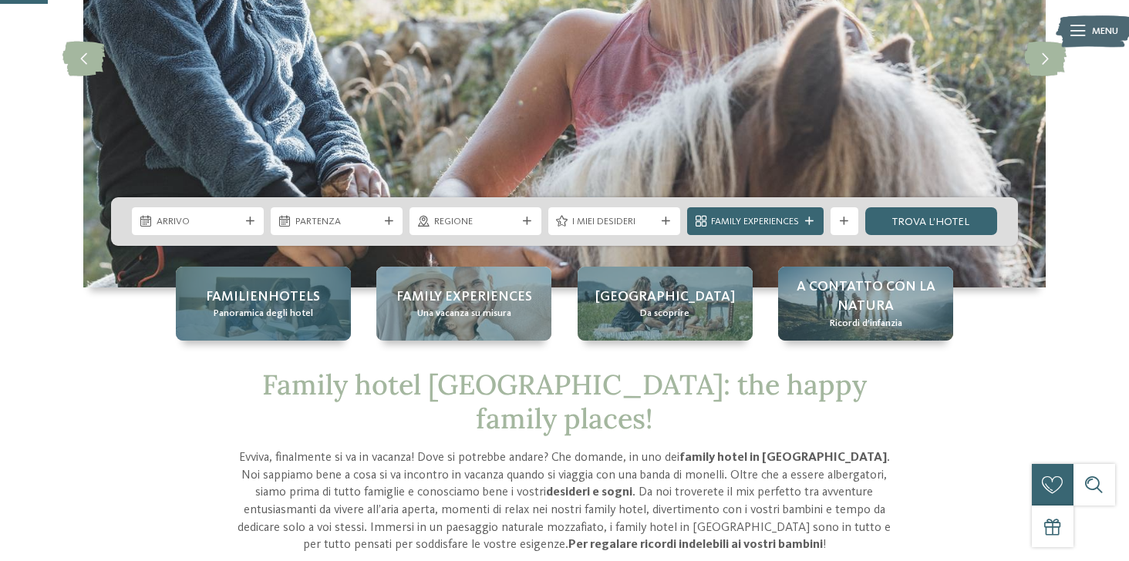
scroll to position [255, 0]
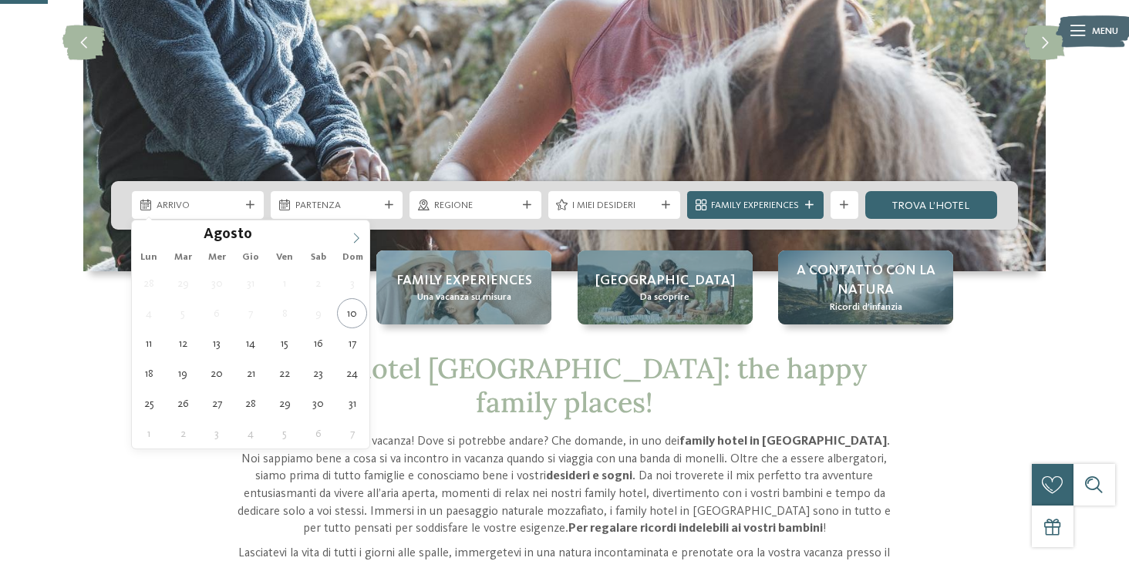
click at [358, 236] on icon at bounding box center [356, 238] width 11 height 11
type input "****"
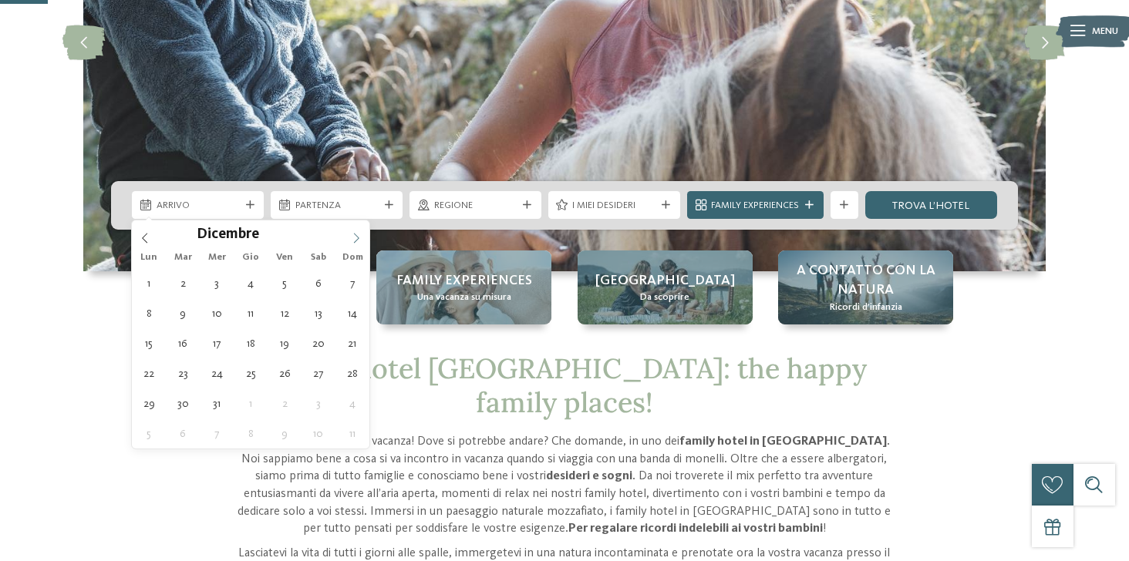
click at [358, 236] on icon at bounding box center [356, 238] width 11 height 11
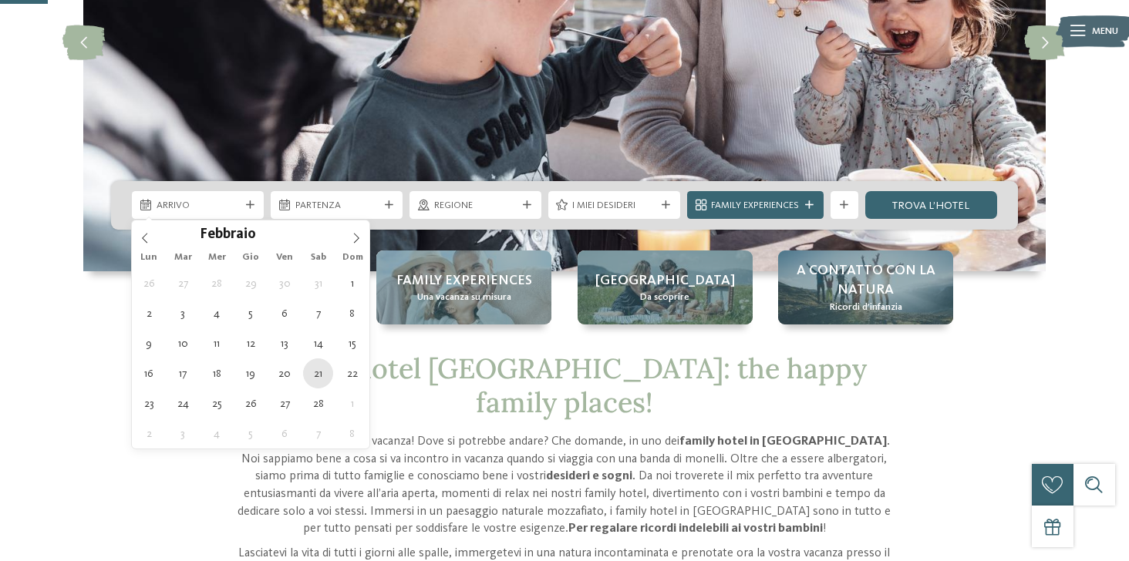
type div "21.02.2026"
type input "****"
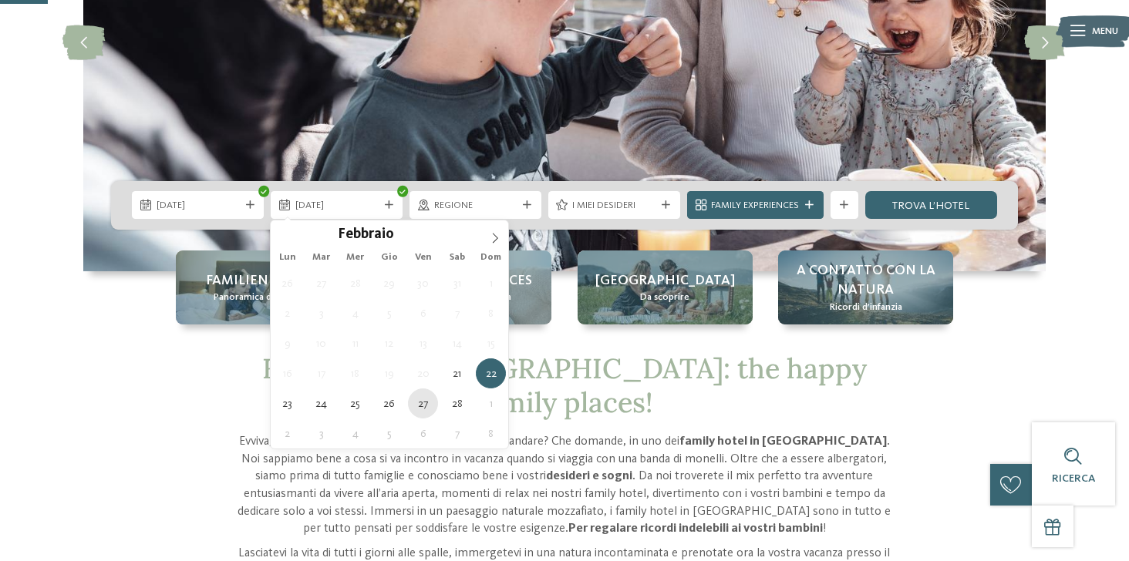
type div "27.02.2026"
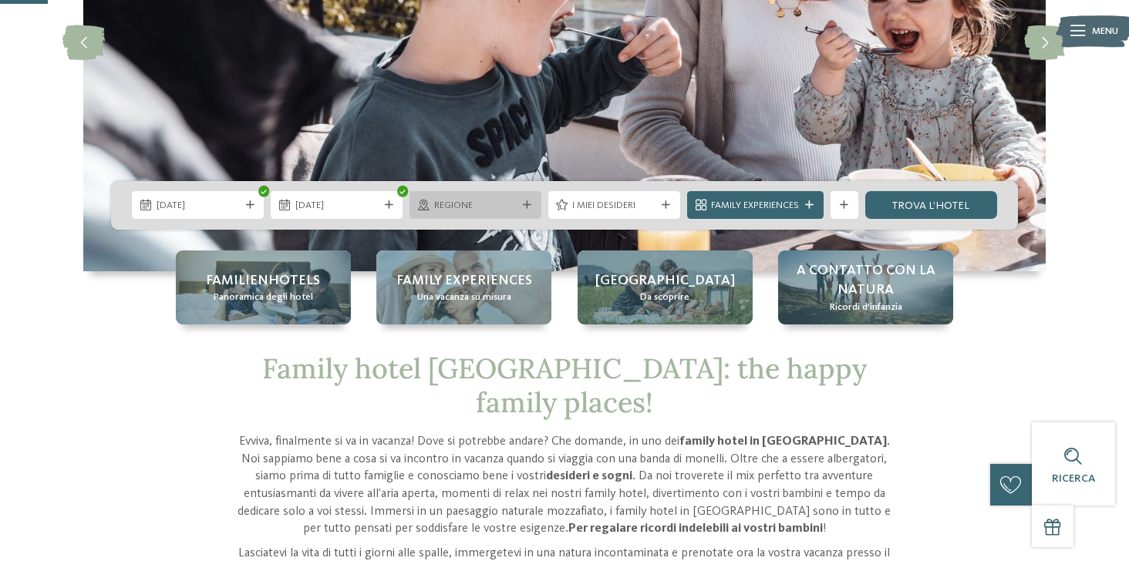
click at [469, 202] on span "Regione" at bounding box center [475, 206] width 83 height 14
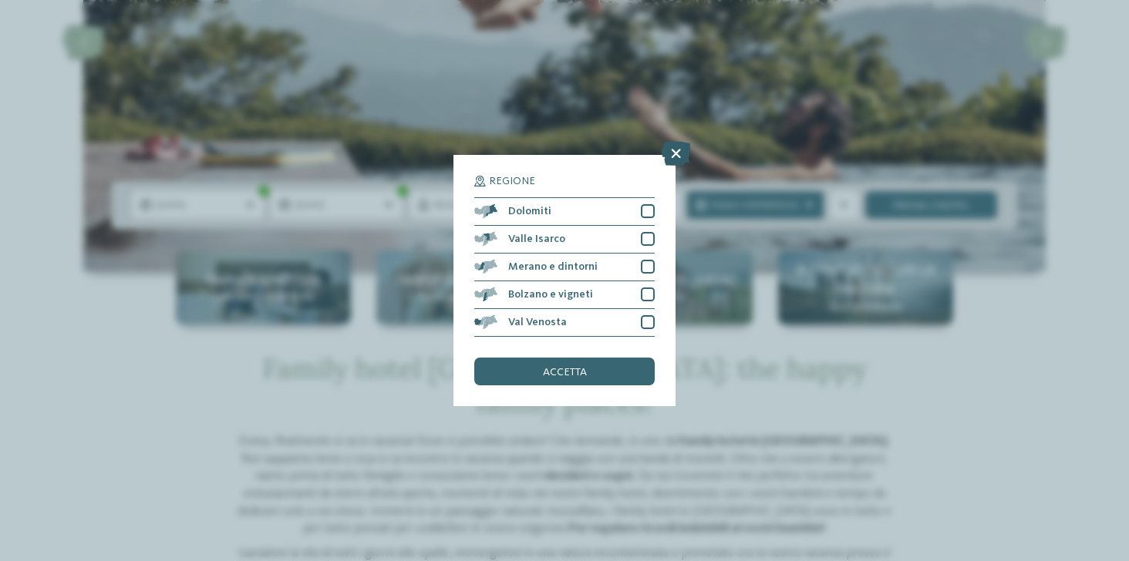
click at [674, 155] on icon at bounding box center [676, 153] width 30 height 25
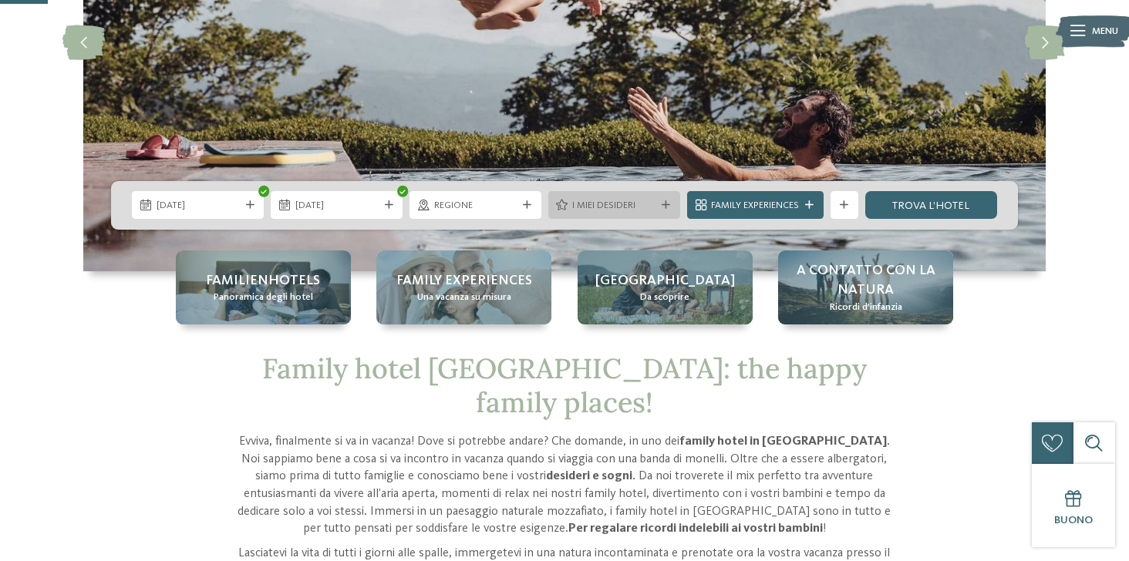
click at [625, 205] on span "I miei desideri" at bounding box center [613, 206] width 83 height 14
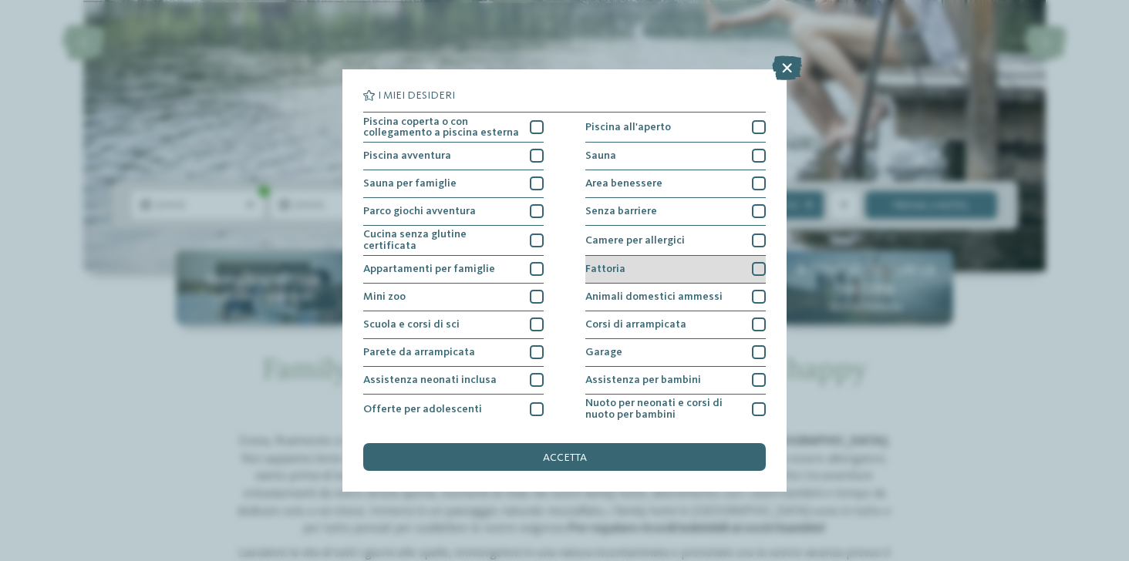
scroll to position [170, 0]
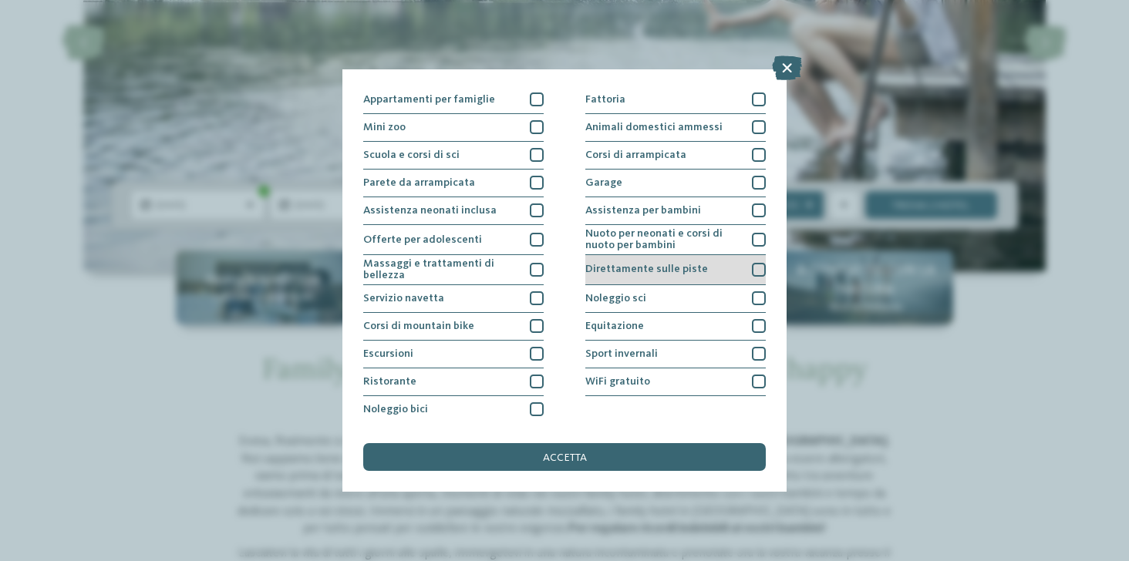
click at [754, 272] on div at bounding box center [759, 270] width 14 height 14
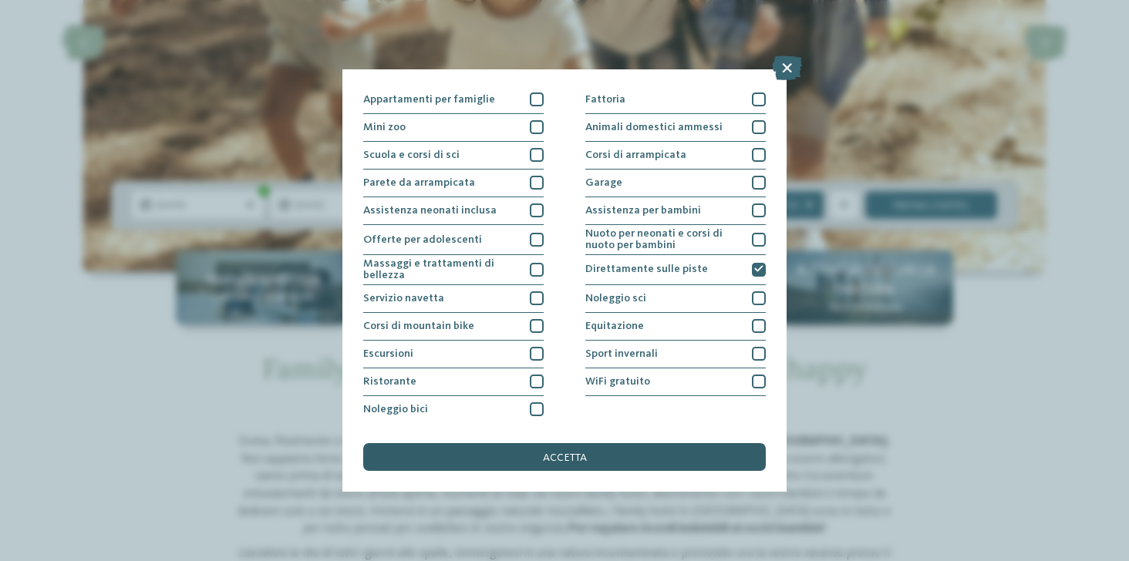
click at [653, 453] on div "accetta" at bounding box center [564, 457] width 402 height 28
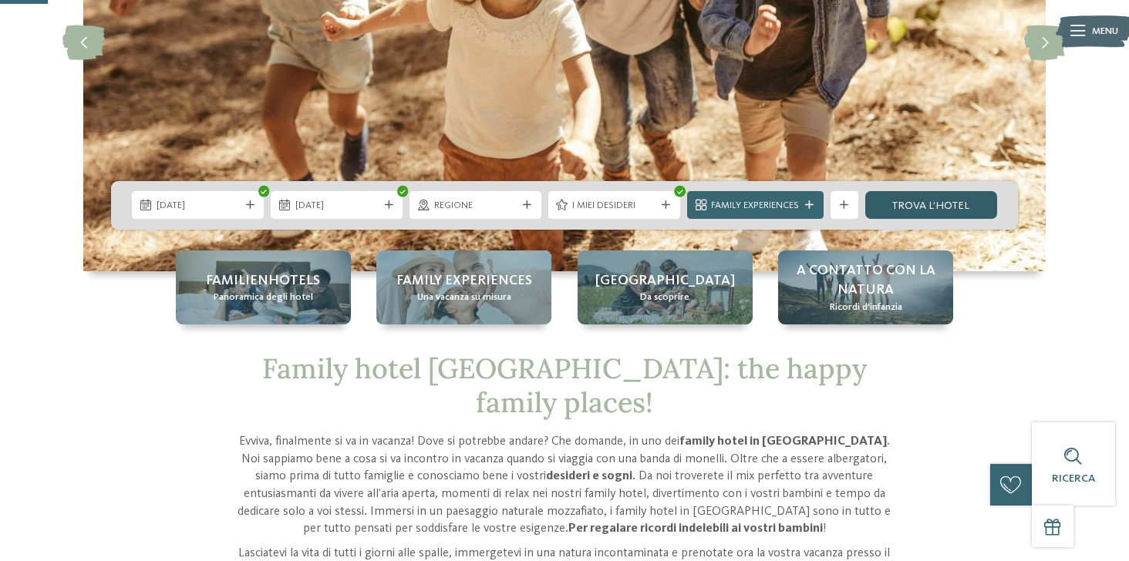
click at [921, 217] on link "trova l’hotel" at bounding box center [931, 205] width 132 height 28
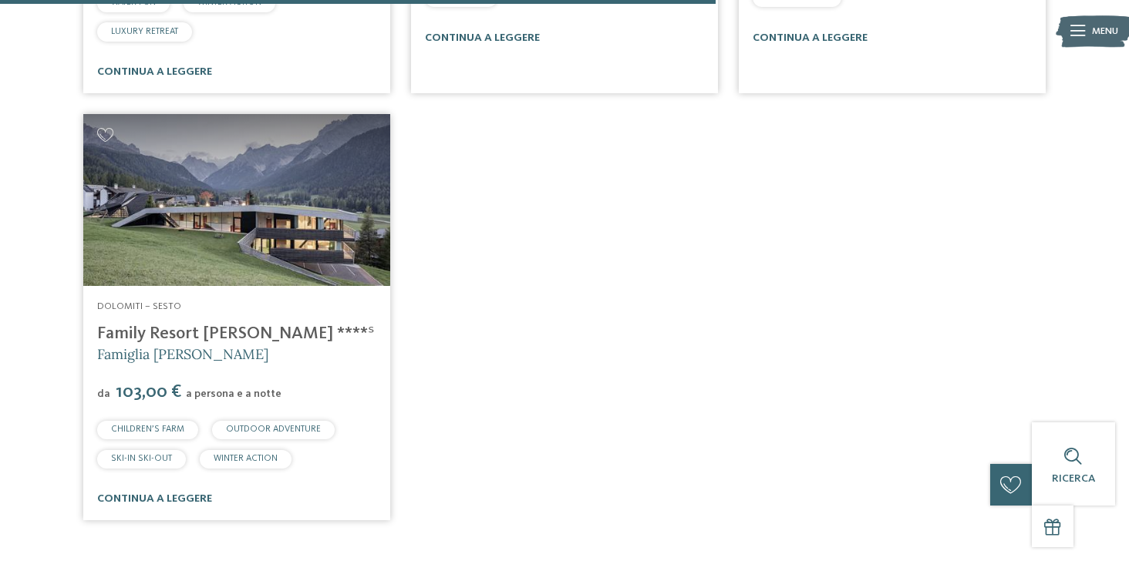
scroll to position [1466, 0]
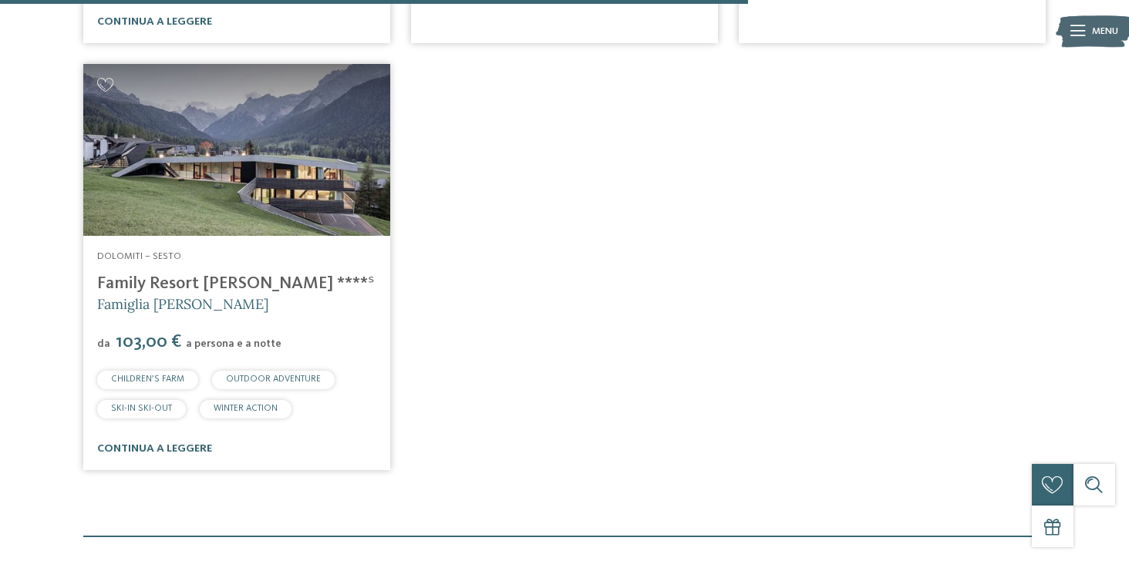
click at [248, 287] on link "Family Resort Rainer ****ˢ" at bounding box center [236, 283] width 278 height 17
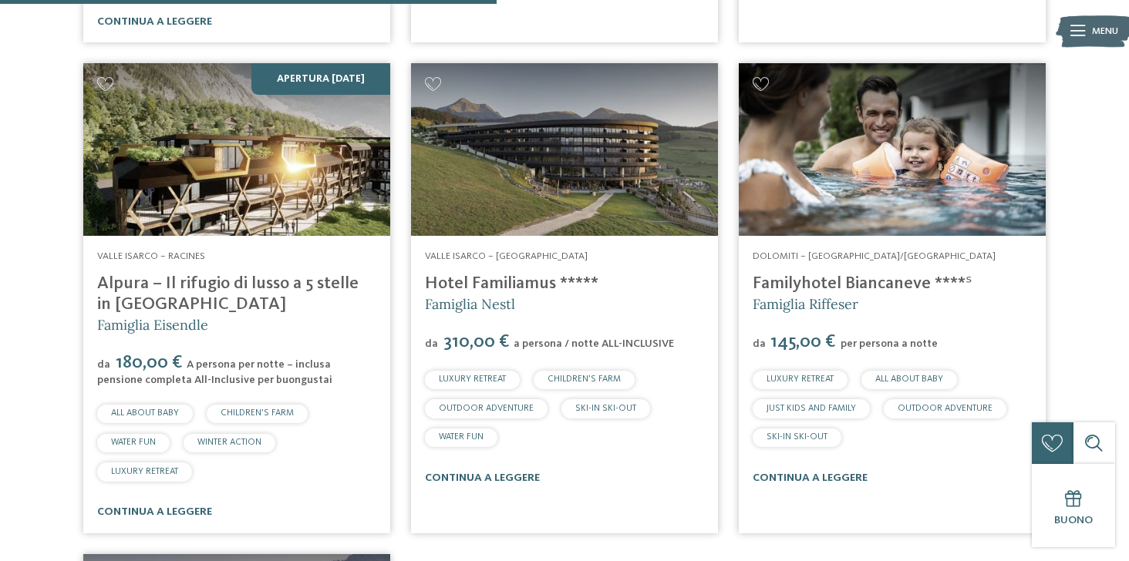
scroll to position [973, 0]
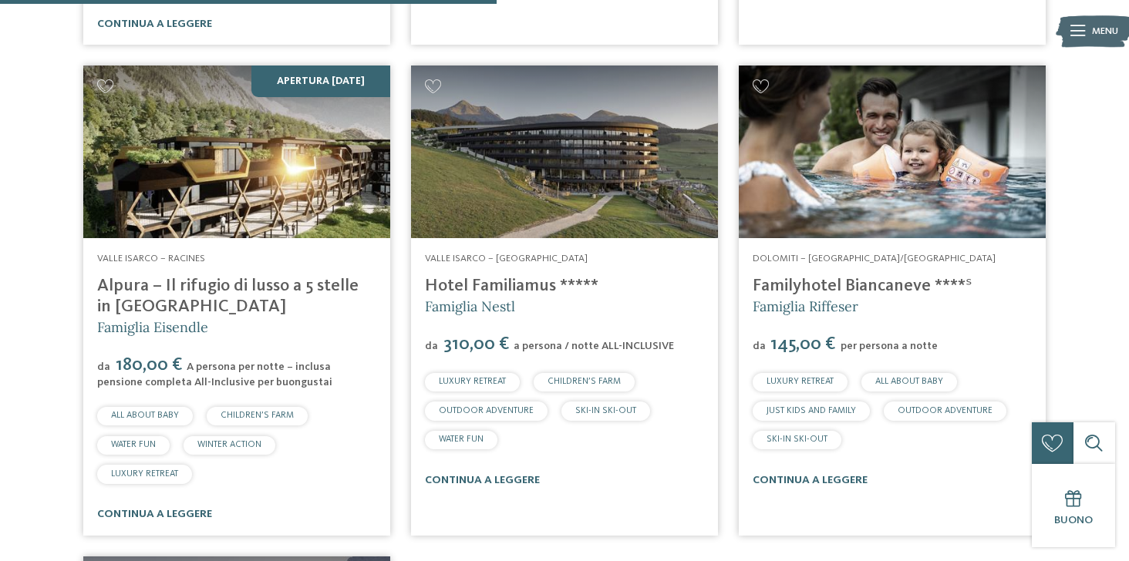
click at [455, 235] on img at bounding box center [564, 152] width 307 height 173
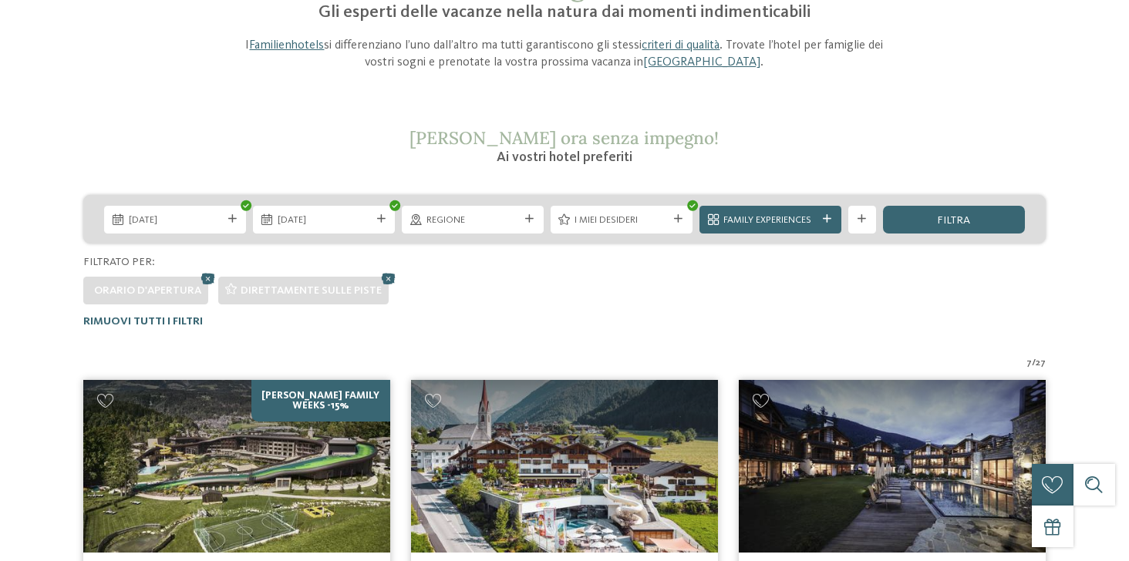
scroll to position [0, 0]
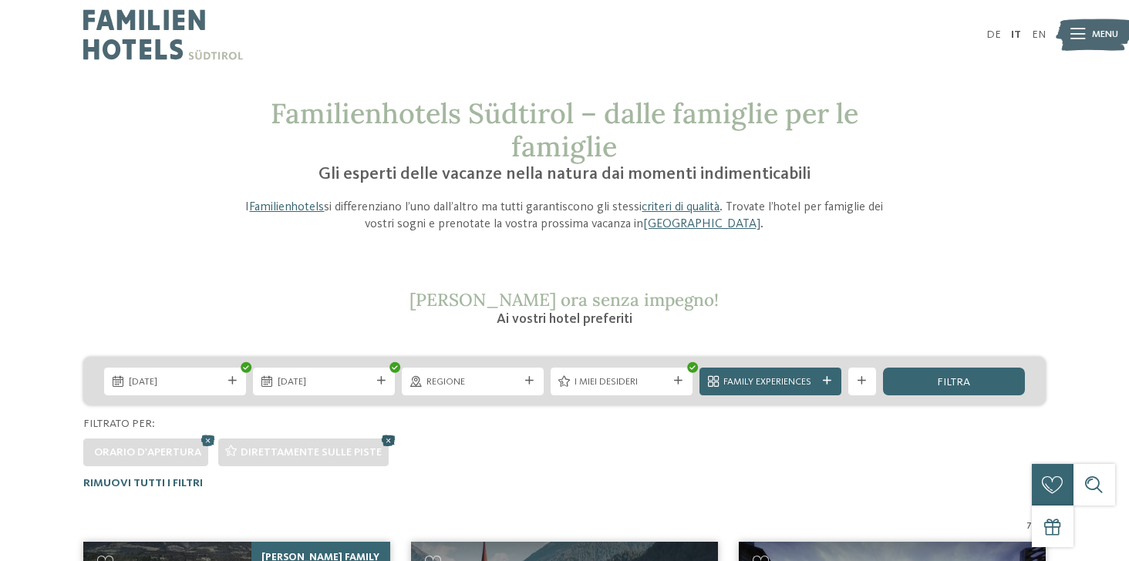
click at [391, 441] on icon at bounding box center [388, 440] width 21 height 19
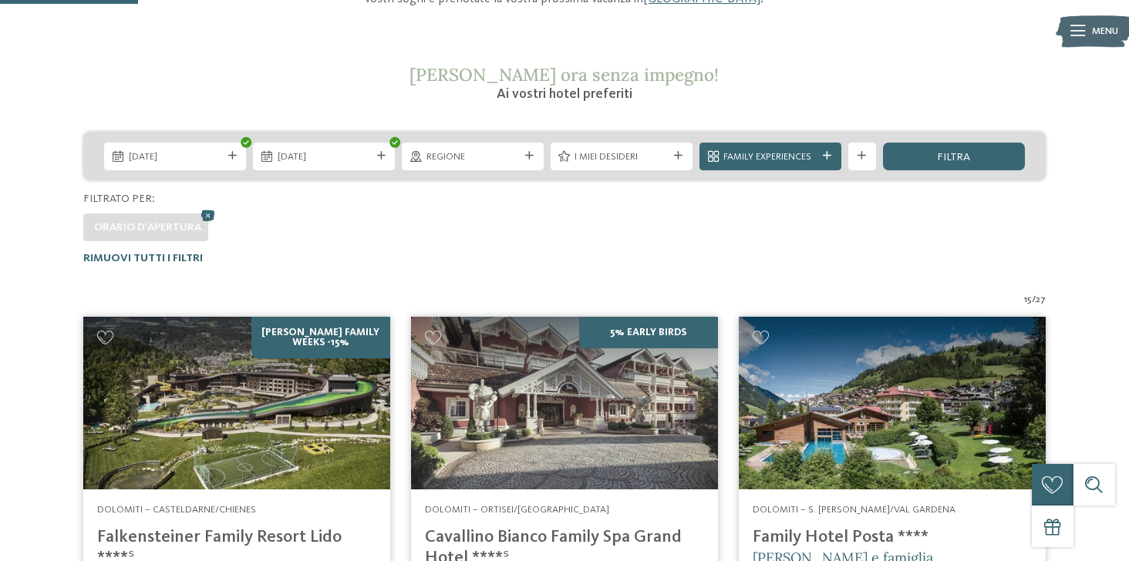
scroll to position [193, 0]
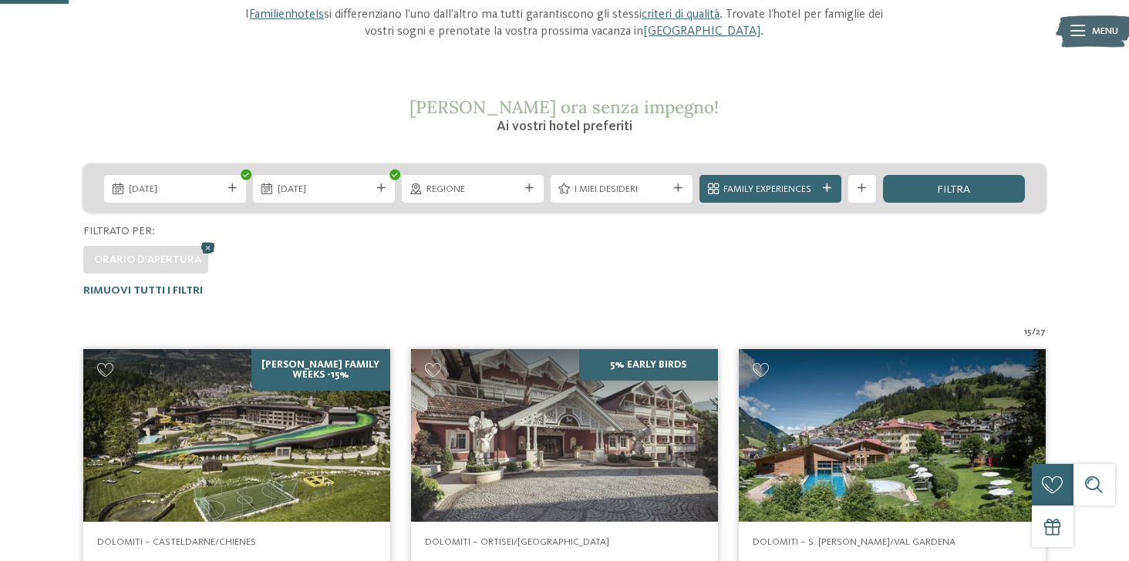
click at [206, 252] on icon at bounding box center [207, 247] width 21 height 19
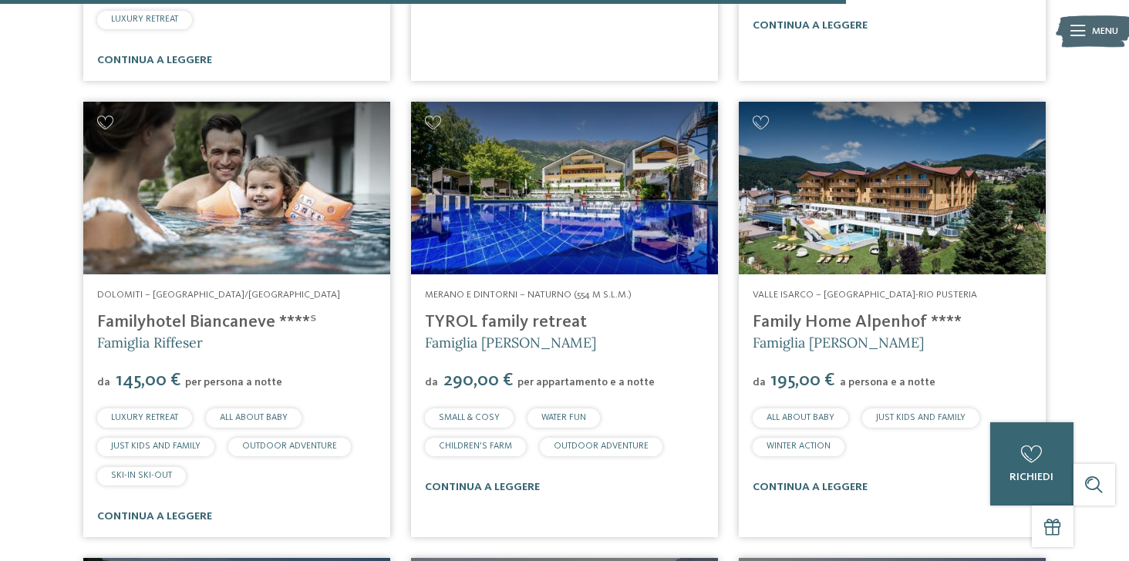
scroll to position [3651, 0]
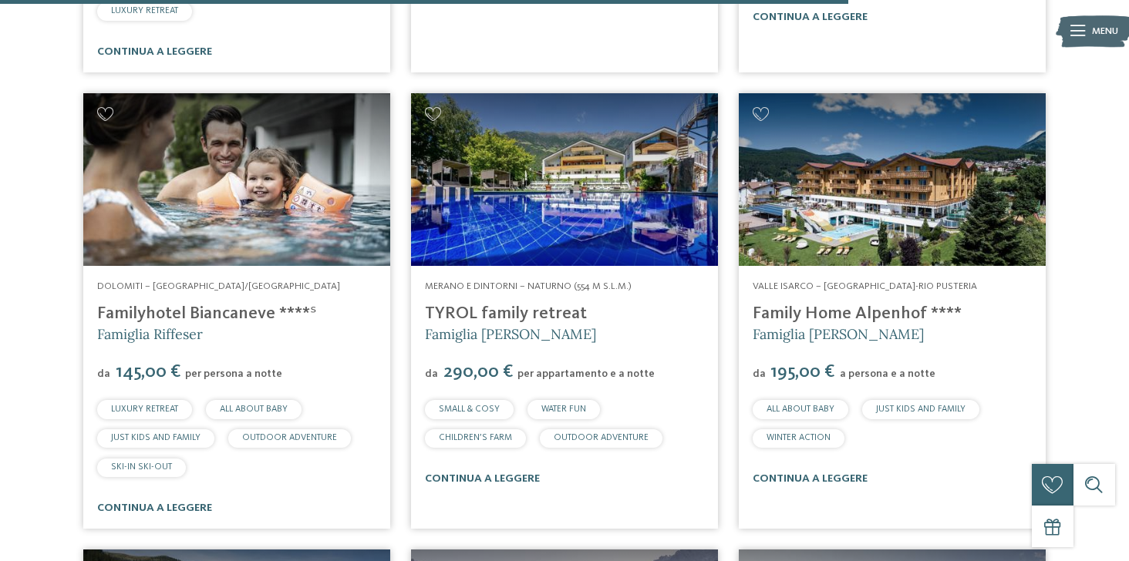
click at [231, 280] on address "Dolomiti – [GEOGRAPHIC_DATA]/[GEOGRAPHIC_DATA]" at bounding box center [236, 287] width 279 height 14
click at [218, 281] on span "Dolomiti – [GEOGRAPHIC_DATA]/[GEOGRAPHIC_DATA]" at bounding box center [218, 286] width 243 height 10
click at [894, 305] on link "Family Home Alpenhof ****" at bounding box center [856, 313] width 209 height 17
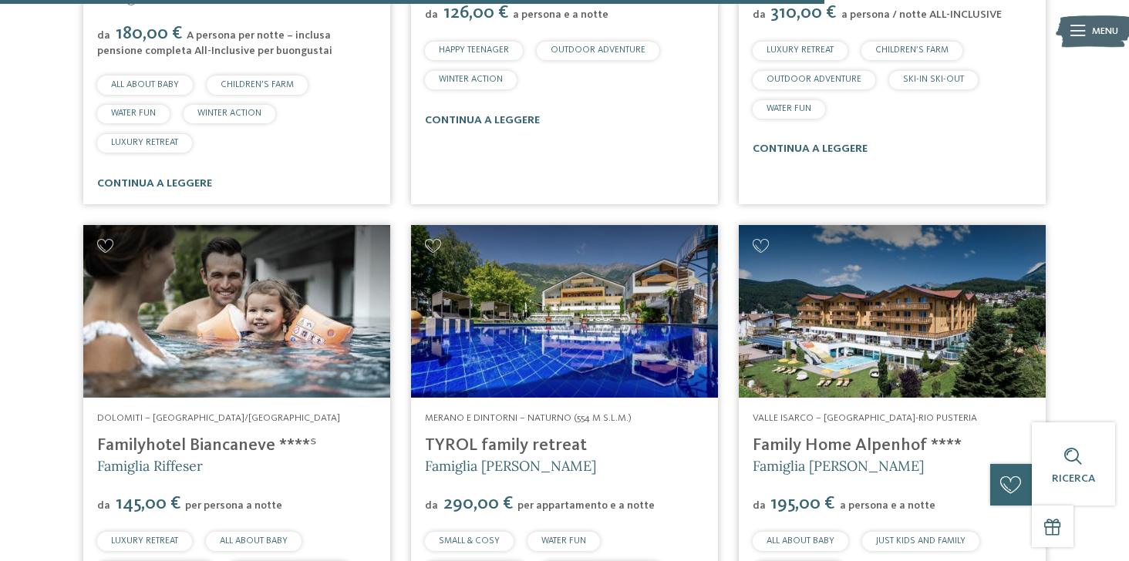
scroll to position [3596, 0]
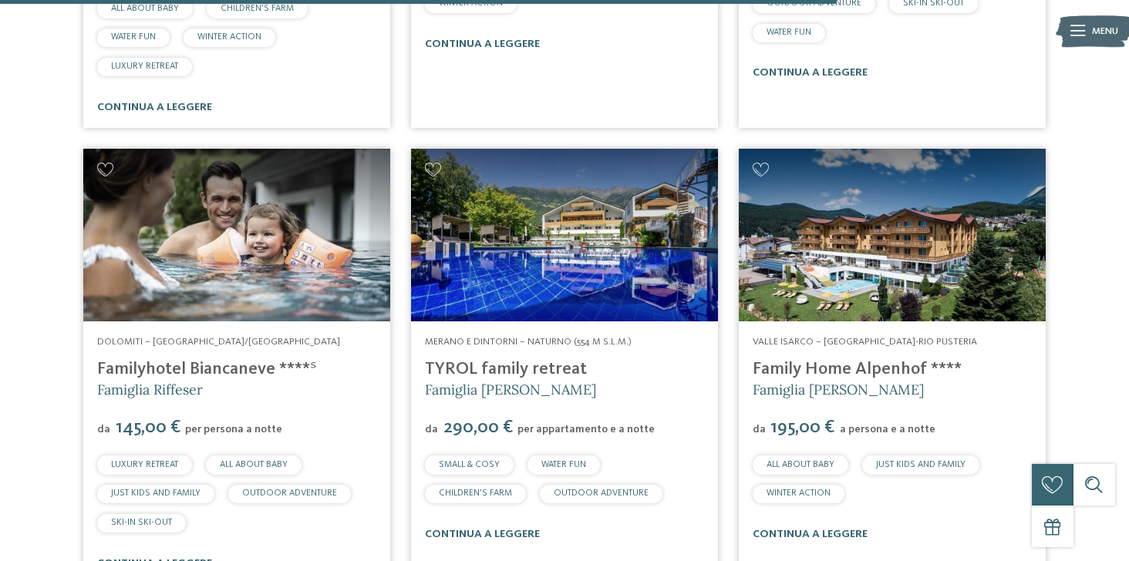
click at [231, 361] on link "Familyhotel Biancaneve ****ˢ" at bounding box center [207, 369] width 220 height 17
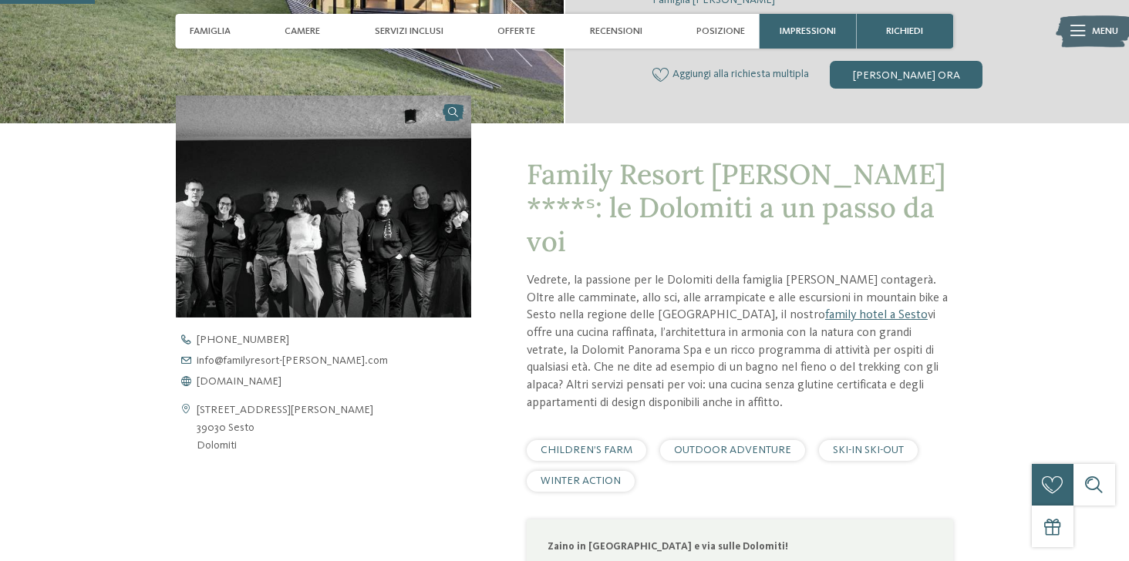
scroll to position [382, 0]
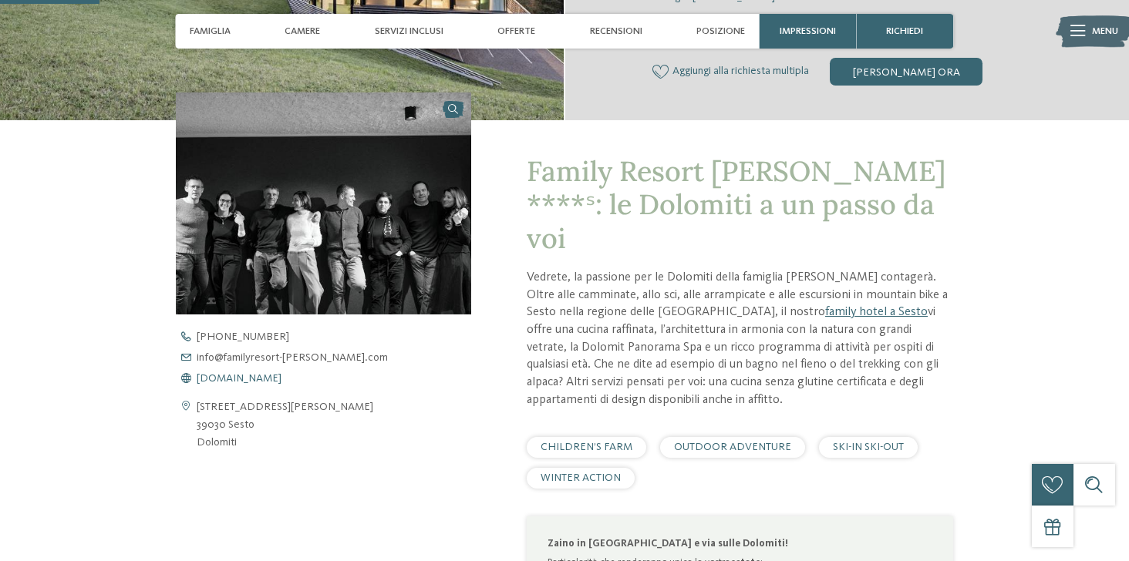
click at [281, 382] on span "www.familyresort-rainer.com" at bounding box center [239, 378] width 85 height 11
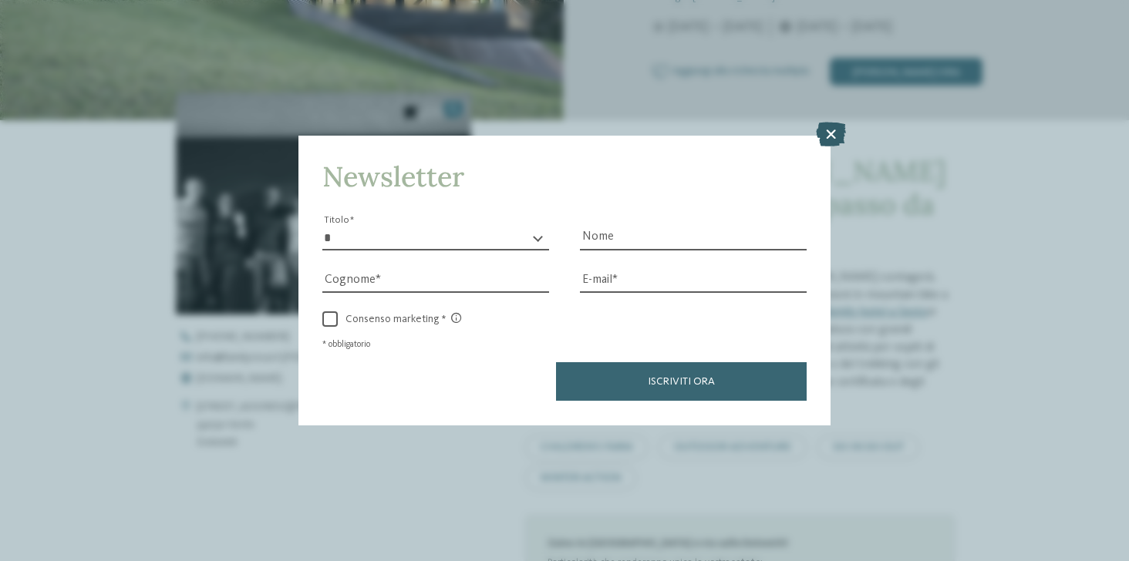
click at [828, 126] on icon at bounding box center [831, 135] width 30 height 25
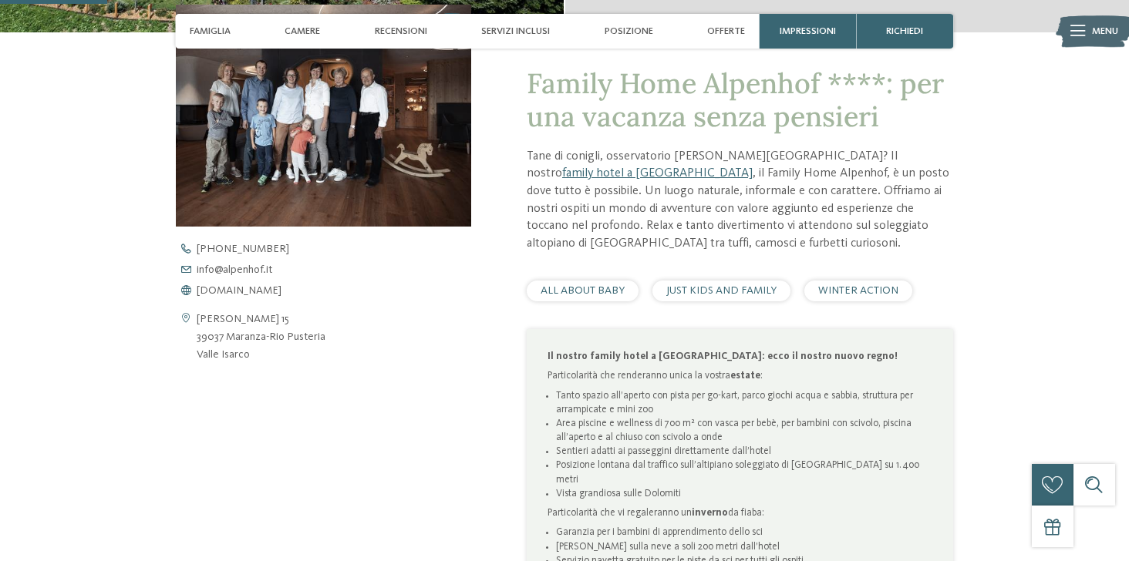
scroll to position [520, 0]
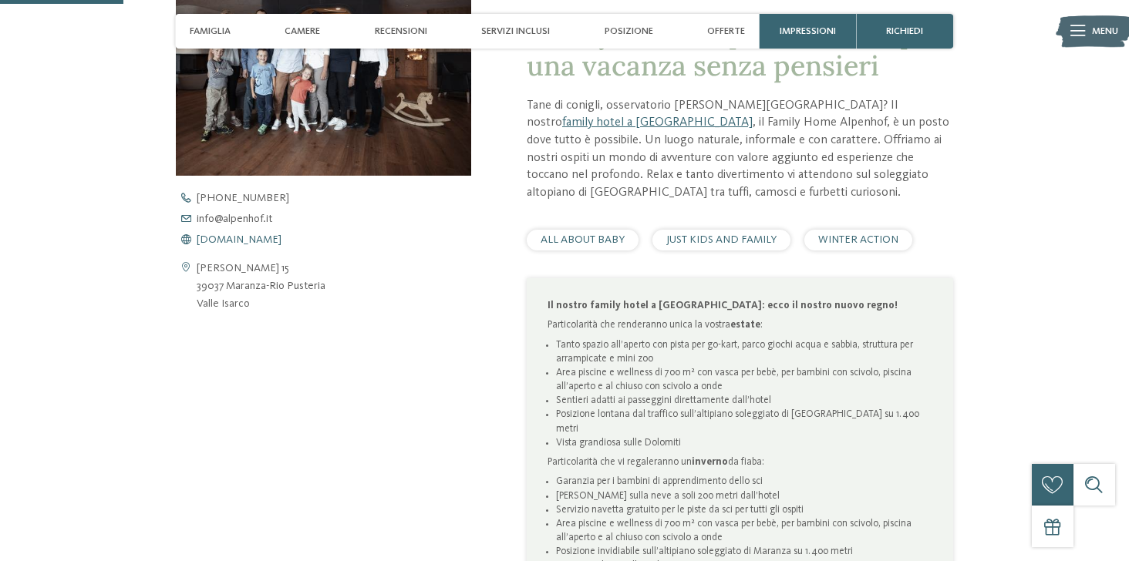
click at [268, 240] on span "www.alpenhof.it" at bounding box center [239, 239] width 85 height 11
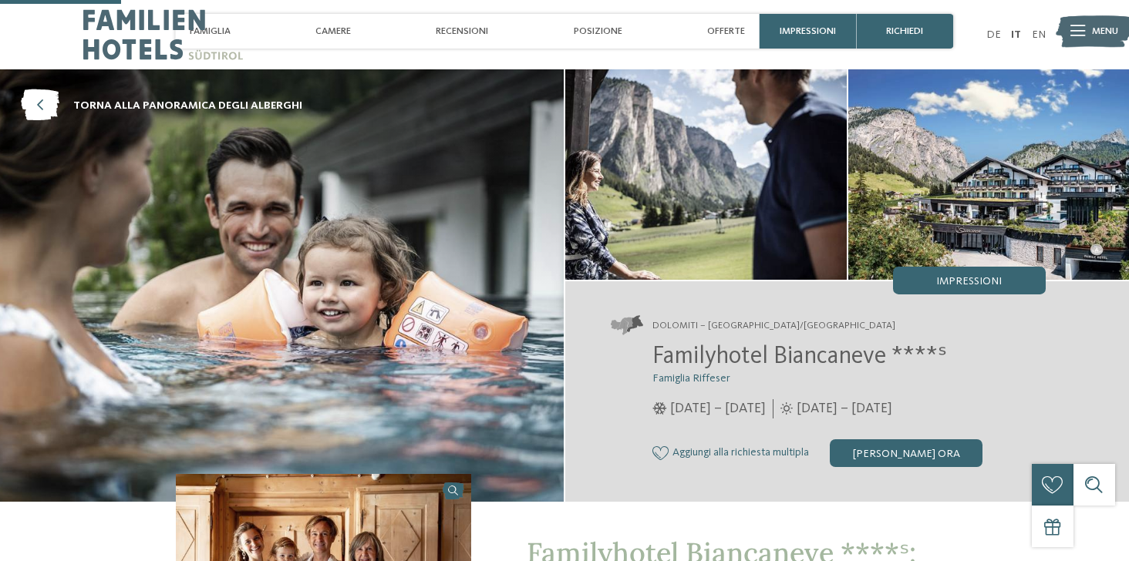
scroll to position [418, 0]
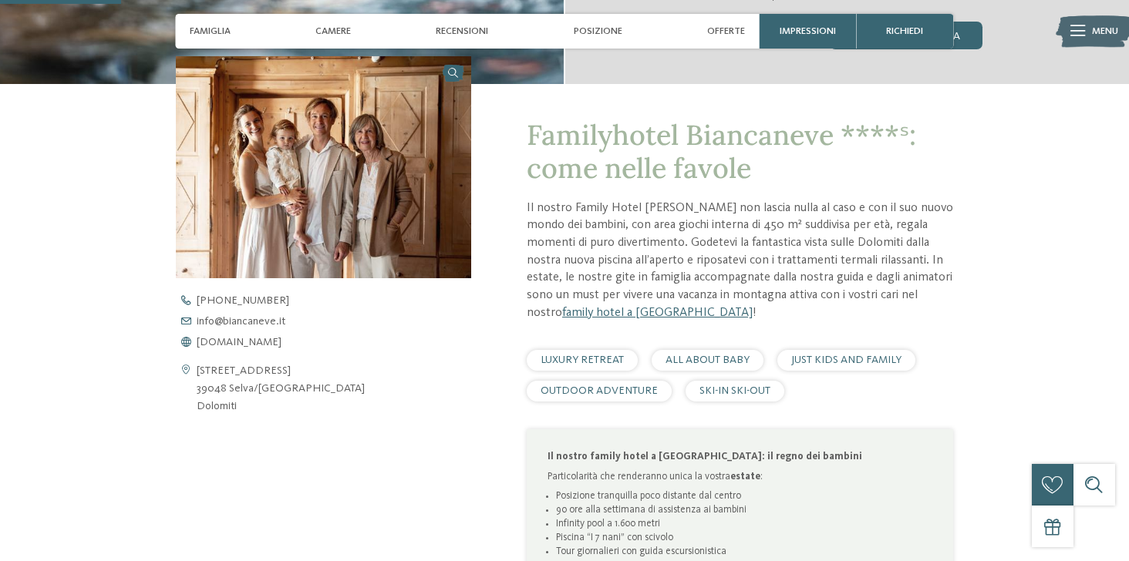
drag, startPoint x: 231, startPoint y: 388, endPoint x: 393, endPoint y: 394, distance: 162.0
click at [393, 394] on div "[STREET_ADDRESS] [GEOGRAPHIC_DATA]/[GEOGRAPHIC_DATA] Dolomiti" at bounding box center [323, 388] width 295 height 53
copy address "[PERSON_NAME]/[GEOGRAPHIC_DATA]"
